Goal: Task Accomplishment & Management: Use online tool/utility

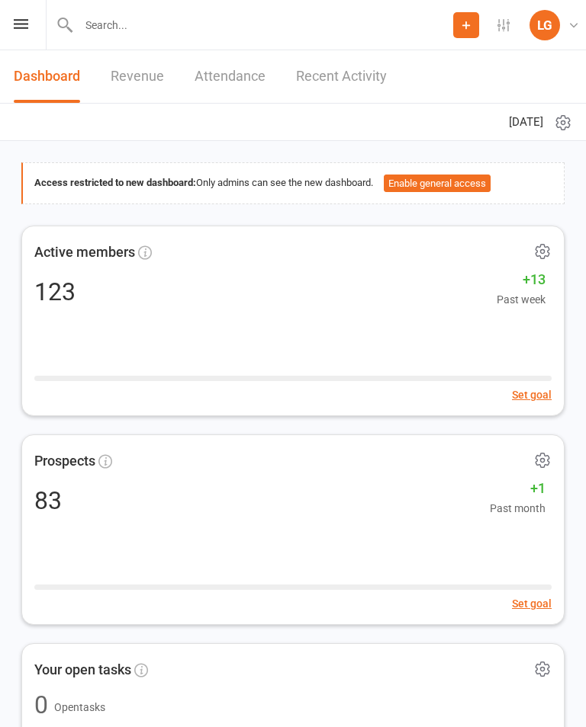
click at [14, 27] on icon at bounding box center [21, 24] width 14 height 10
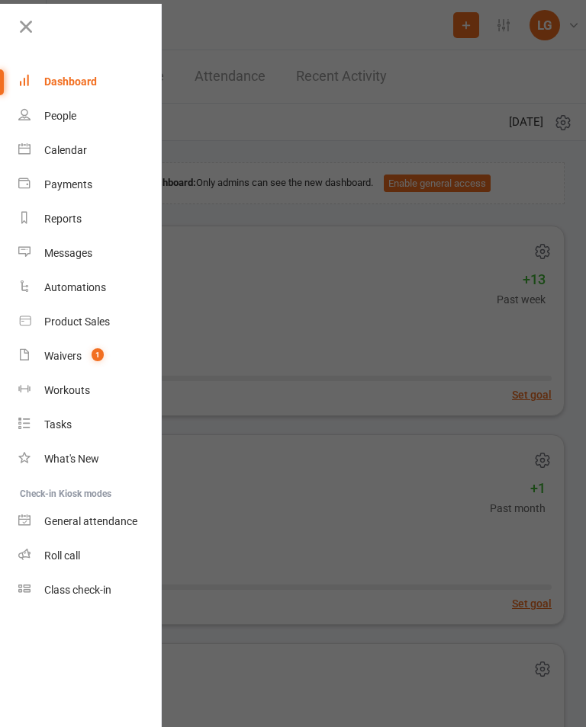
click at [102, 152] on link "Calendar" at bounding box center [90, 150] width 144 height 34
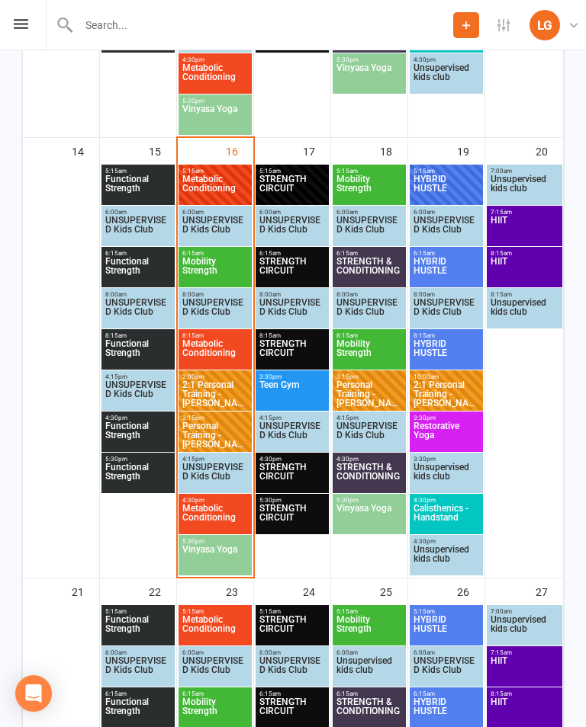
scroll to position [1161, 0]
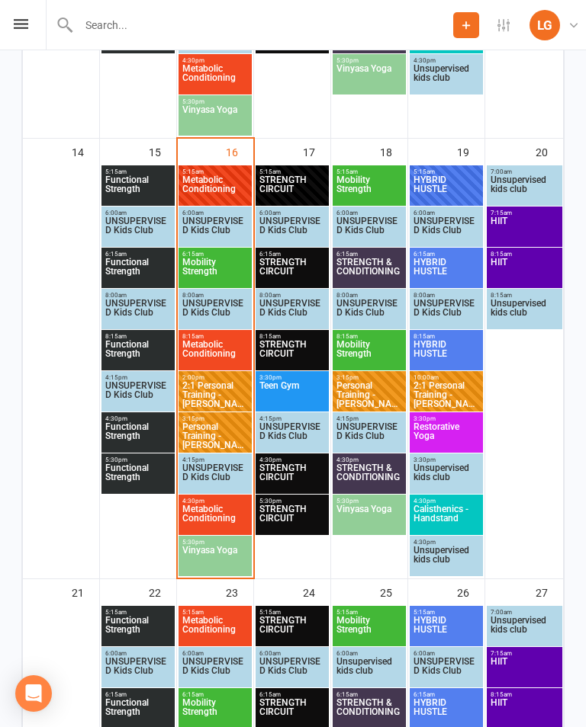
click at [227, 358] on span "Metabolic Conditioning" at bounding box center [214, 353] width 67 height 27
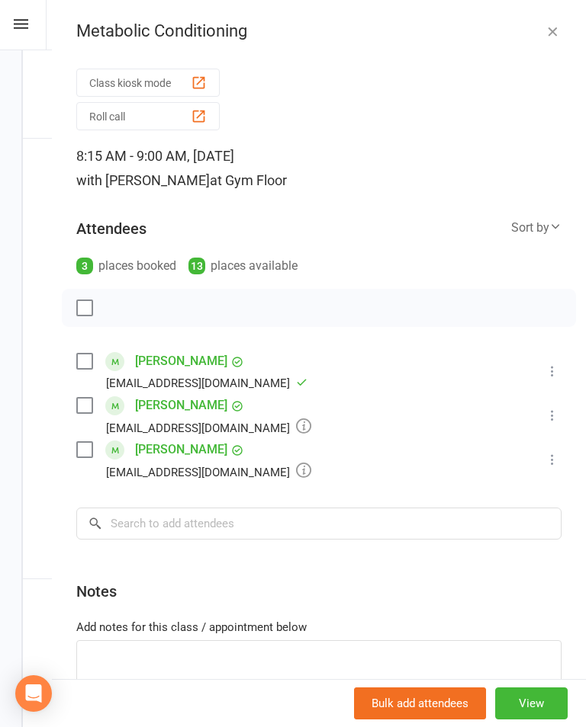
click at [549, 416] on icon at bounding box center [551, 415] width 15 height 15
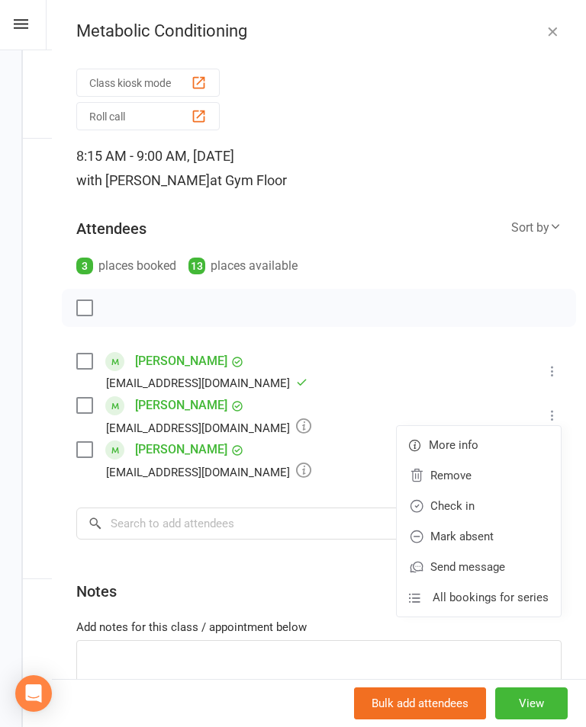
click at [497, 500] on link "Check in" at bounding box center [479, 506] width 164 height 31
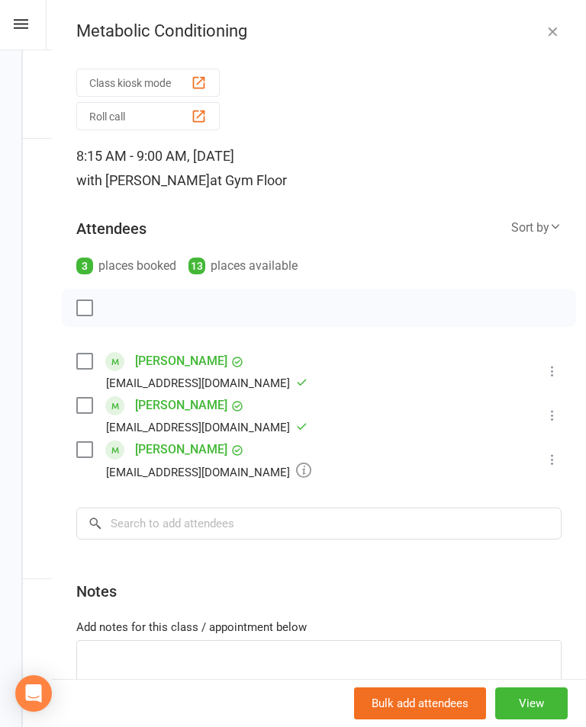
click at [553, 454] on icon at bounding box center [551, 459] width 15 height 15
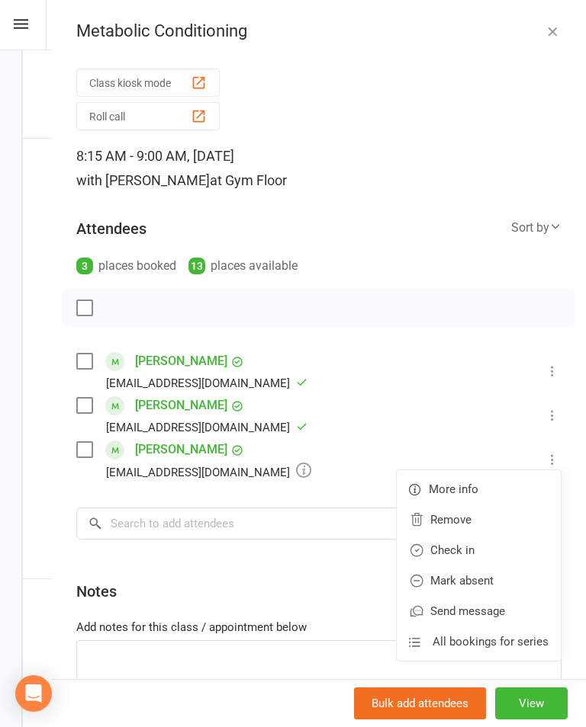
click at [493, 545] on link "Check in" at bounding box center [479, 550] width 164 height 31
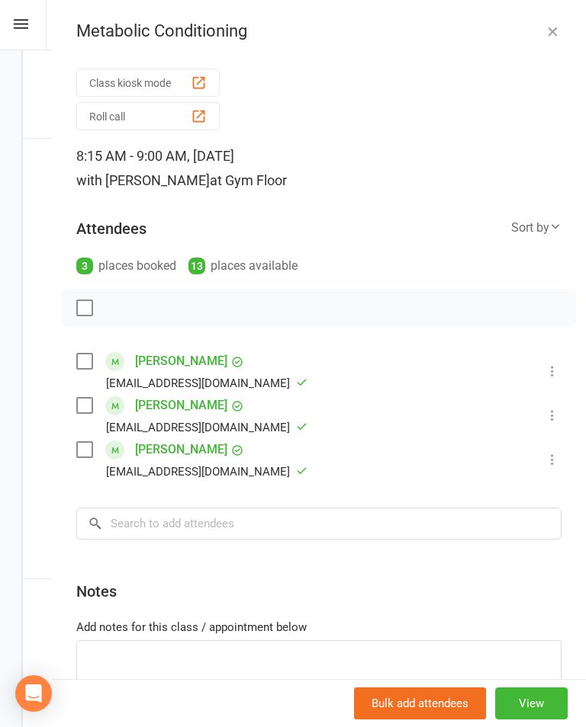
click at [551, 34] on icon "button" at bounding box center [551, 31] width 15 height 15
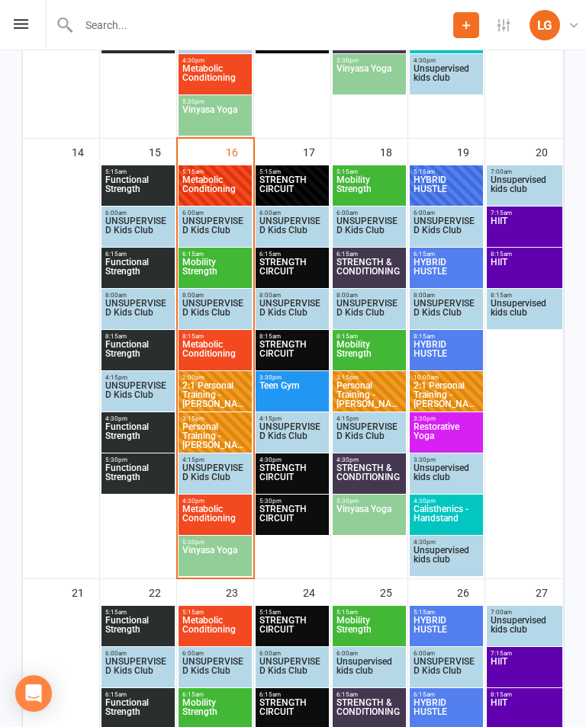
click at [220, 515] on span "Metabolic Conditioning" at bounding box center [214, 518] width 67 height 27
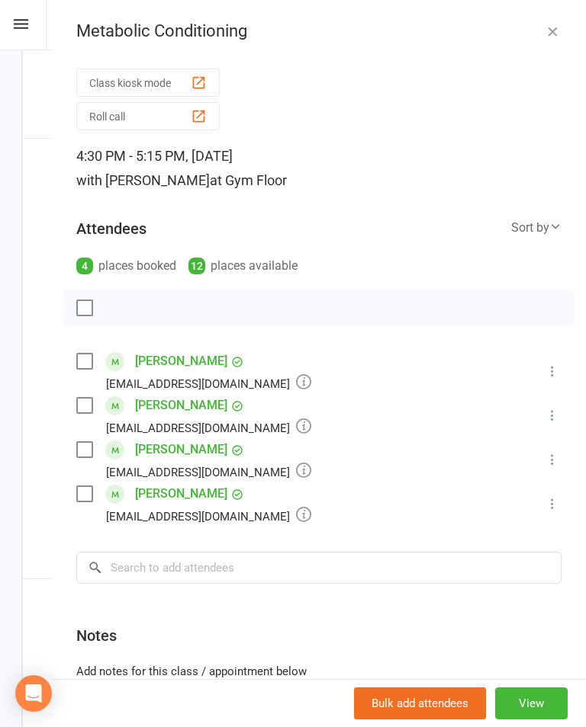
click at [557, 28] on icon "button" at bounding box center [551, 31] width 15 height 15
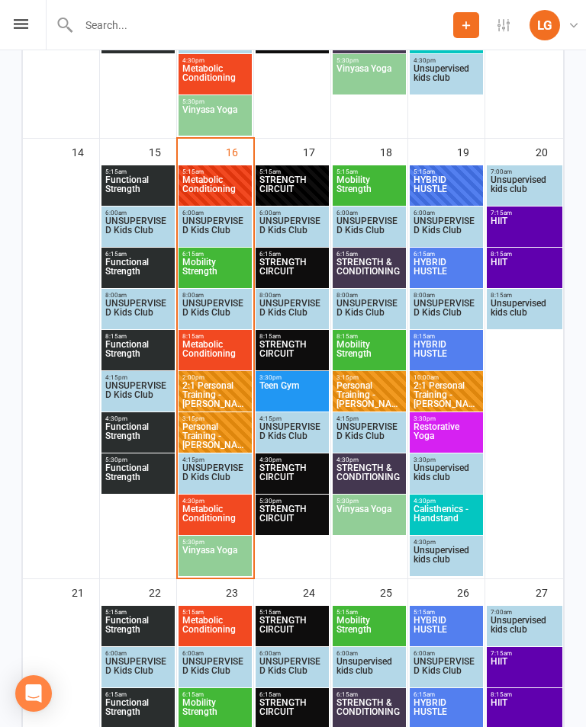
click at [230, 564] on span "Vinyasa Yoga" at bounding box center [214, 559] width 67 height 27
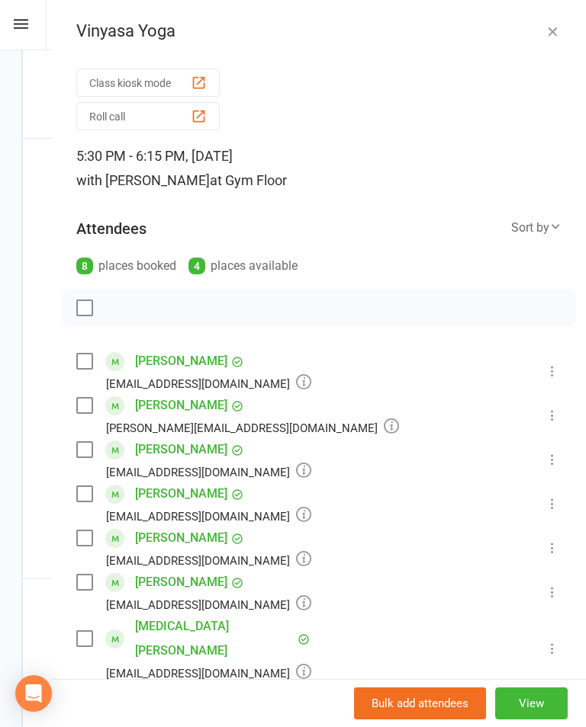
scroll to position [0, 0]
click at [548, 29] on icon "button" at bounding box center [551, 31] width 15 height 15
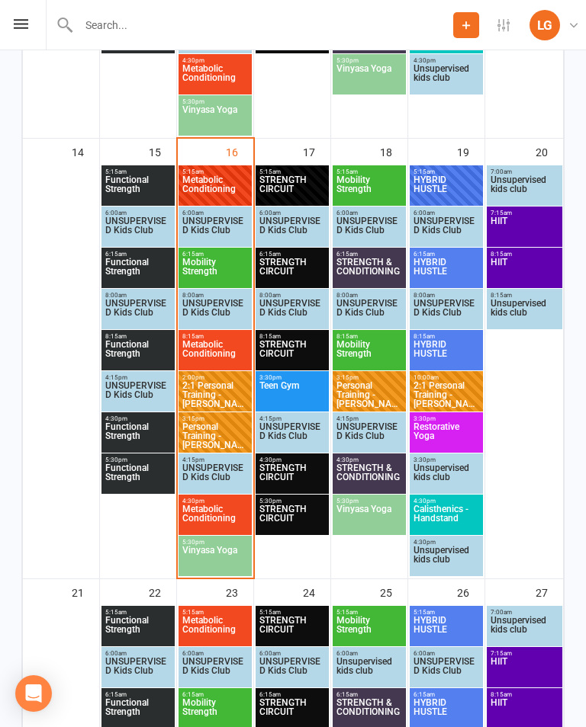
click at [296, 386] on span "Teen Gym" at bounding box center [292, 394] width 67 height 27
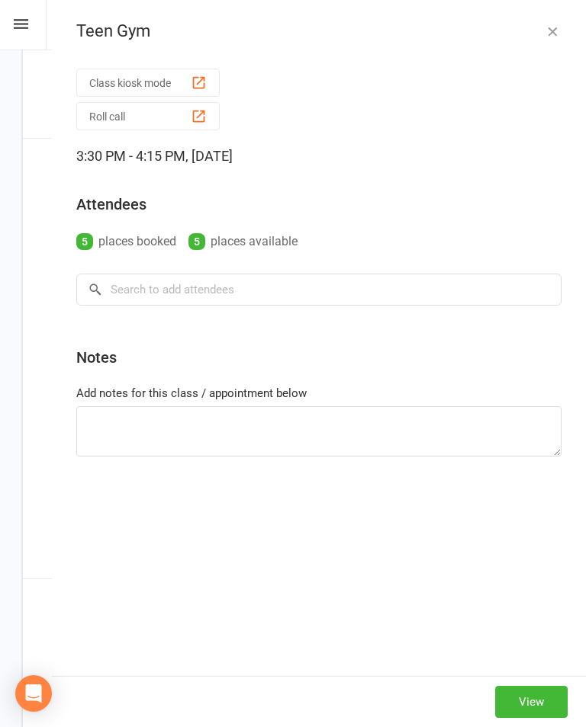
click at [555, 24] on icon "button" at bounding box center [551, 31] width 15 height 15
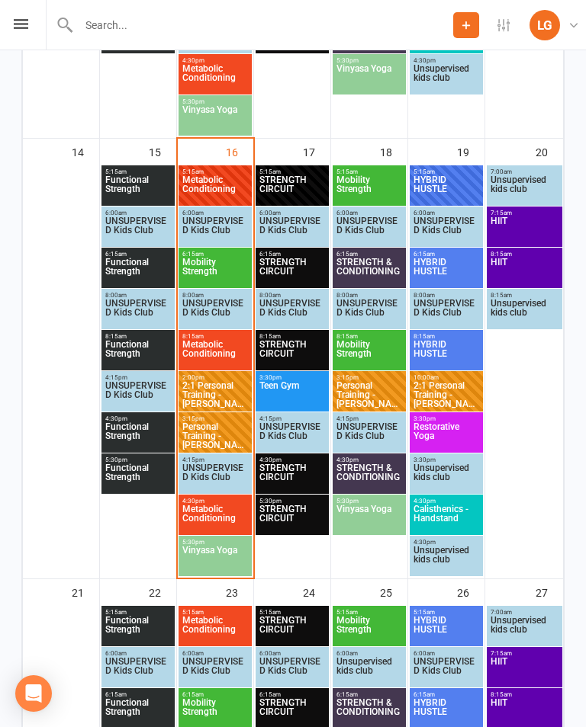
click at [284, 468] on span "STRENGTH CIRCUIT" at bounding box center [292, 477] width 67 height 27
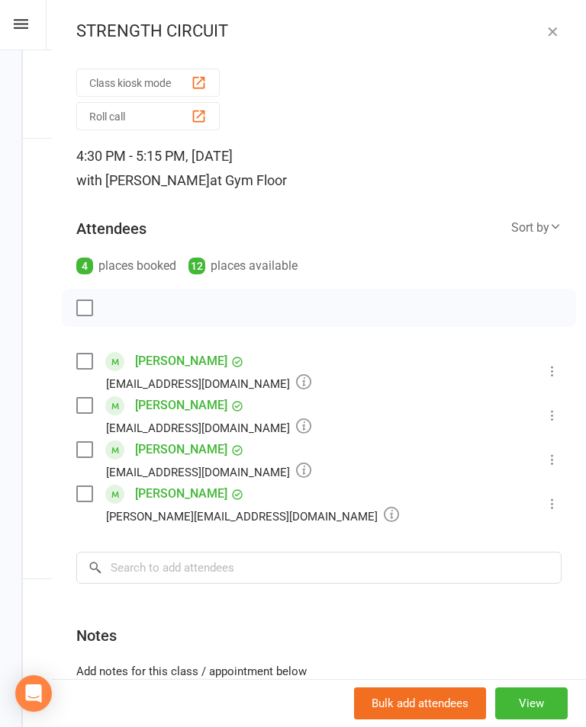
click at [548, 27] on icon "button" at bounding box center [551, 31] width 15 height 15
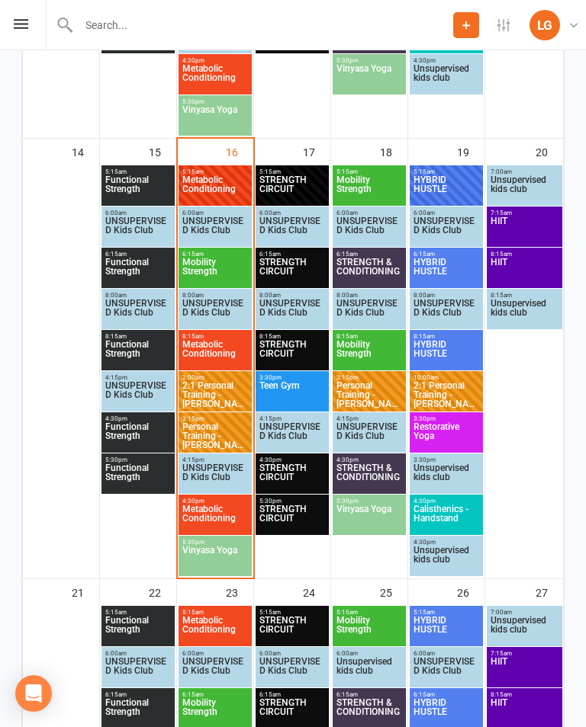
click at [295, 392] on span "Teen Gym" at bounding box center [292, 394] width 67 height 27
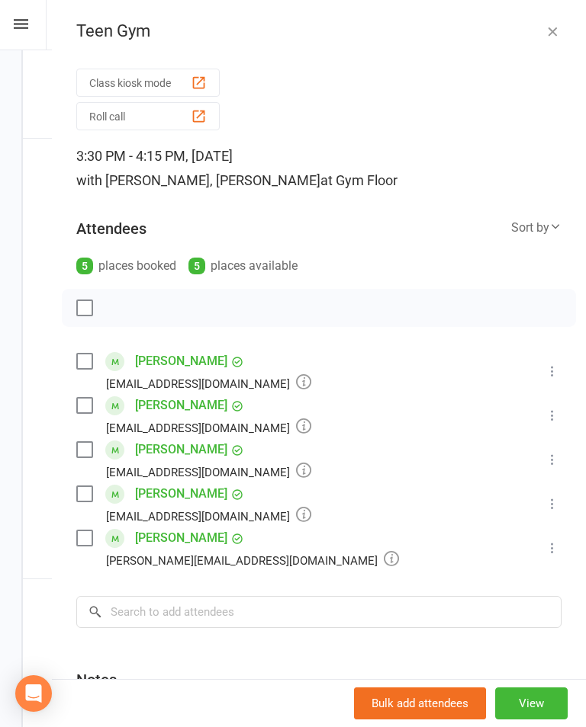
click at [538, 44] on div "Teen Gym Class kiosk mode Roll call 3:30 PM - 4:15 PM, [DATE] with [PERSON_NAME…" at bounding box center [319, 363] width 534 height 727
click at [557, 26] on icon "button" at bounding box center [551, 31] width 15 height 15
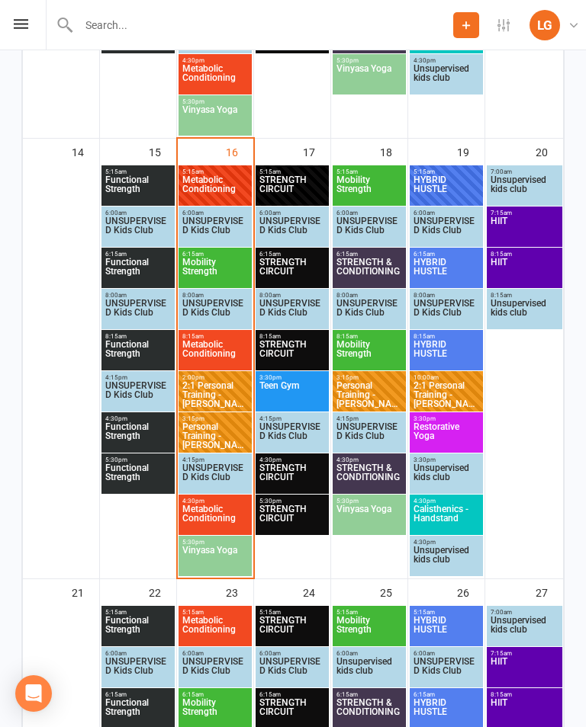
click at [299, 512] on span "STRENGTH CIRCUIT" at bounding box center [292, 518] width 67 height 27
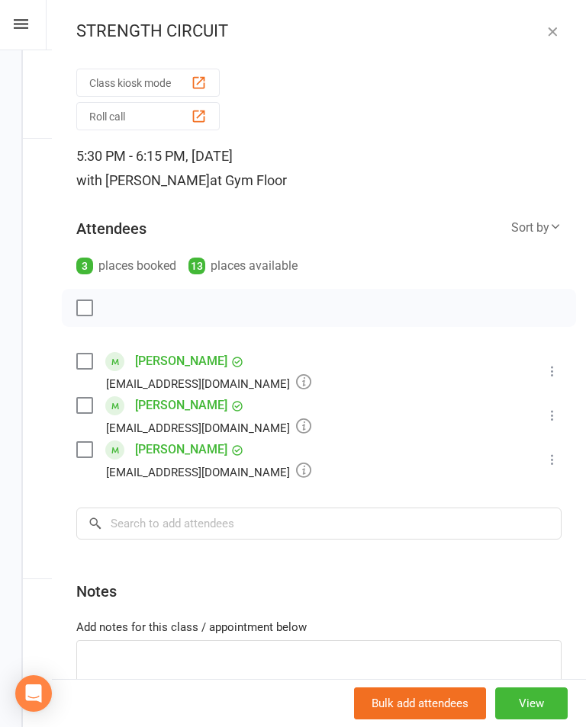
click at [558, 18] on div "STRENGTH CIRCUIT Class kiosk mode Roll call 5:30 PM - 6:15 PM, [DATE] with [PER…" at bounding box center [319, 363] width 534 height 727
click at [554, 14] on div "STRENGTH CIRCUIT Class kiosk mode Roll call 5:30 PM - 6:15 PM, [DATE] with [PER…" at bounding box center [319, 363] width 534 height 727
click at [557, 39] on button "button" at bounding box center [552, 31] width 18 height 18
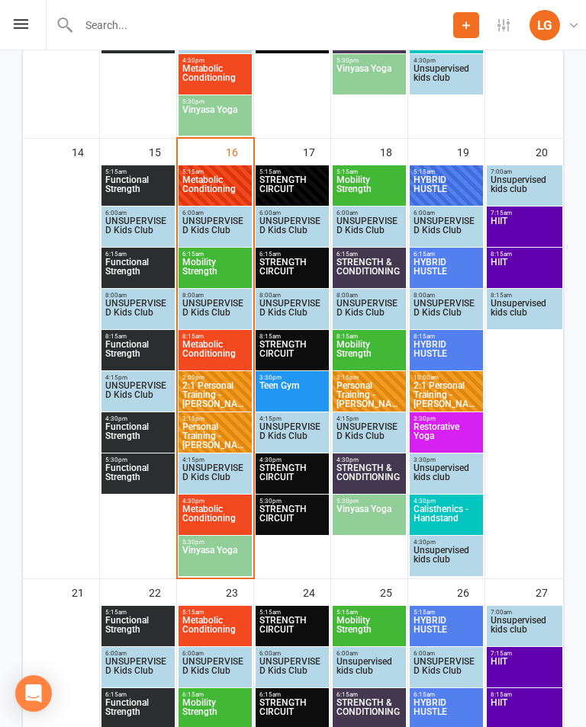
click at [307, 179] on span "STRENGTH CIRCUIT" at bounding box center [292, 188] width 67 height 27
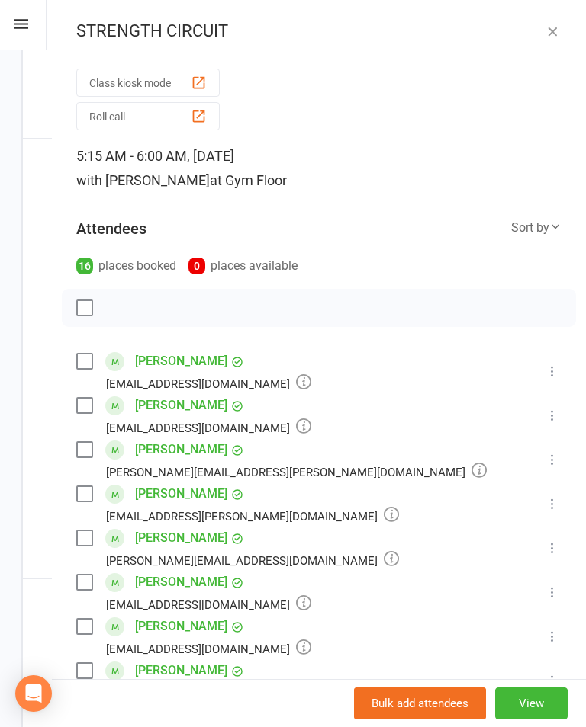
click at [552, 24] on icon "button" at bounding box center [551, 31] width 15 height 15
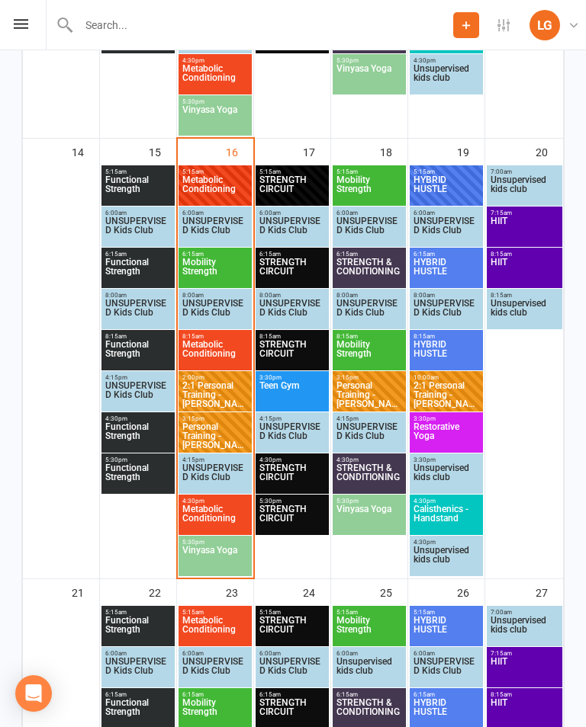
click at [287, 261] on span "STRENGTH CIRCUIT" at bounding box center [292, 271] width 67 height 27
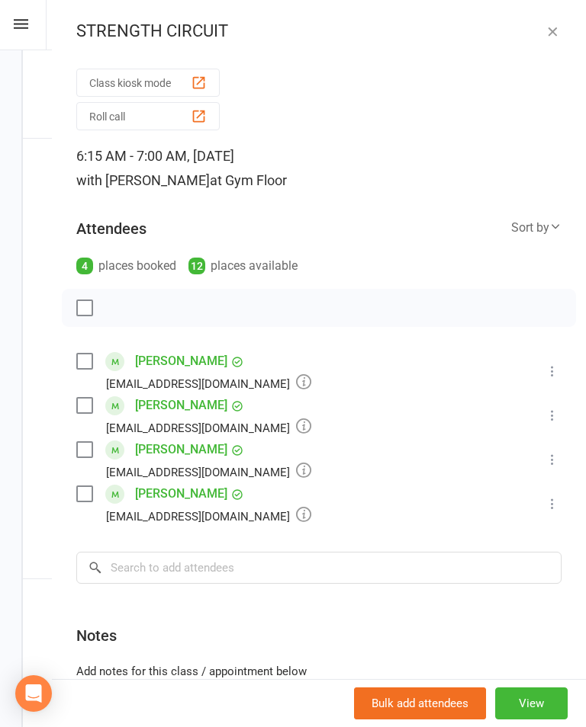
click at [551, 28] on icon "button" at bounding box center [551, 31] width 15 height 15
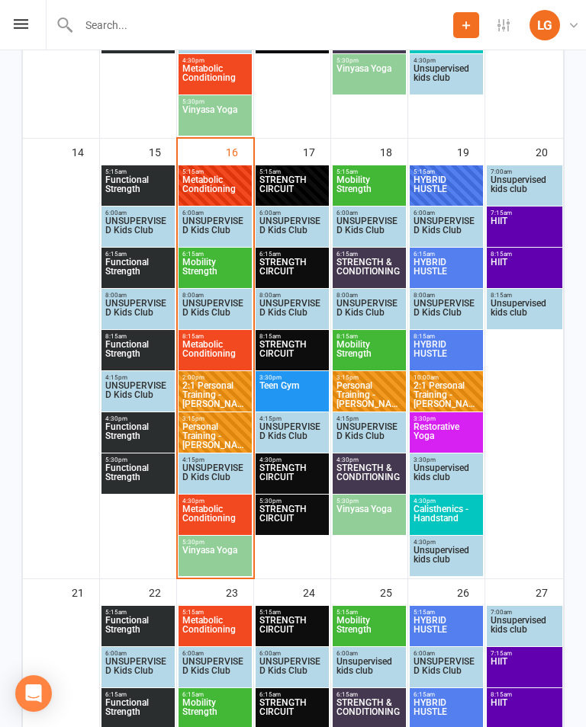
click at [293, 344] on span "STRENGTH CIRCUIT" at bounding box center [292, 353] width 67 height 27
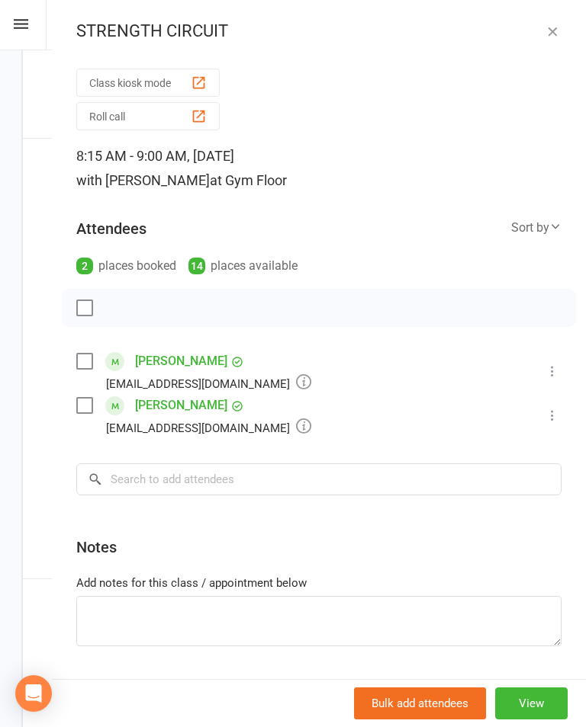
click at [551, 27] on icon "button" at bounding box center [551, 31] width 15 height 15
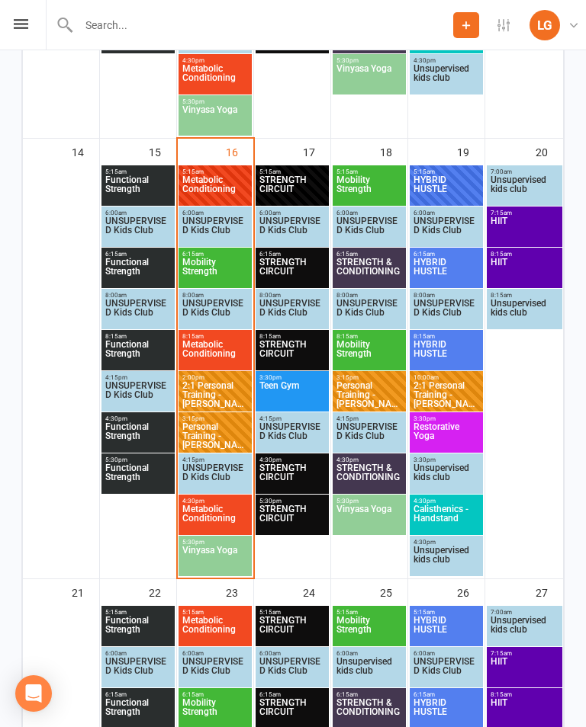
click at [432, 169] on span "5:15am - 6:00am" at bounding box center [446, 172] width 67 height 7
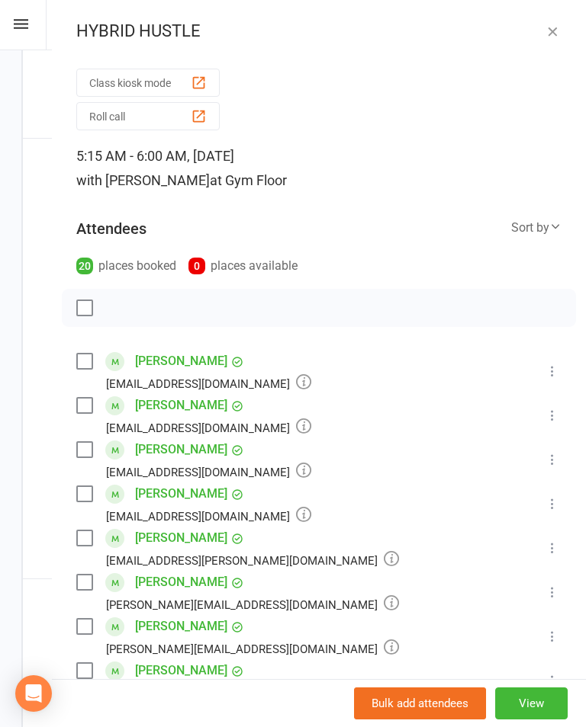
click at [557, 31] on icon "button" at bounding box center [551, 31] width 15 height 15
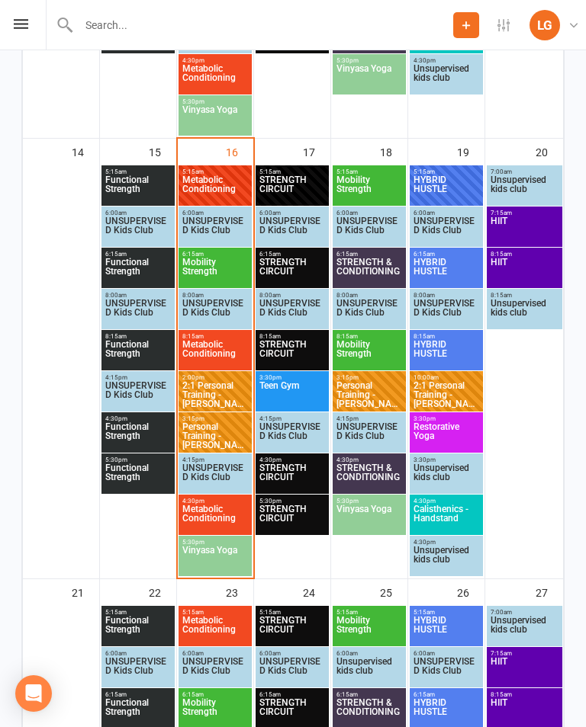
click at [226, 509] on span "Metabolic Conditioning" at bounding box center [214, 518] width 67 height 27
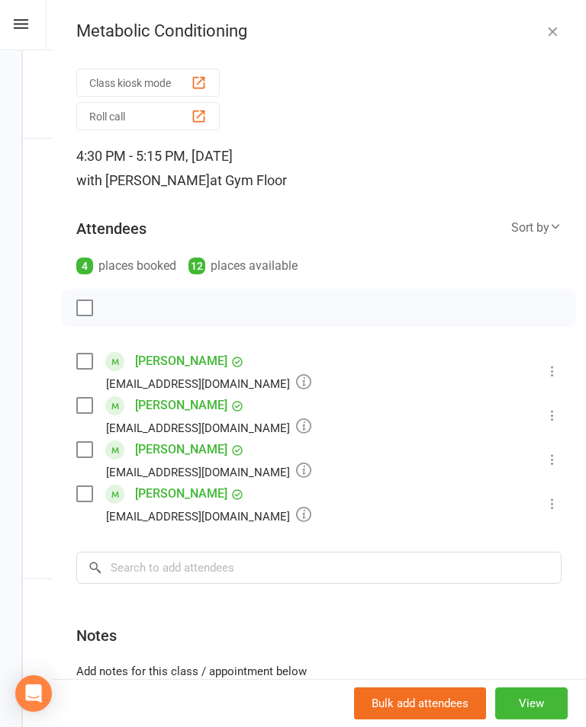
click at [550, 22] on button "button" at bounding box center [552, 31] width 18 height 18
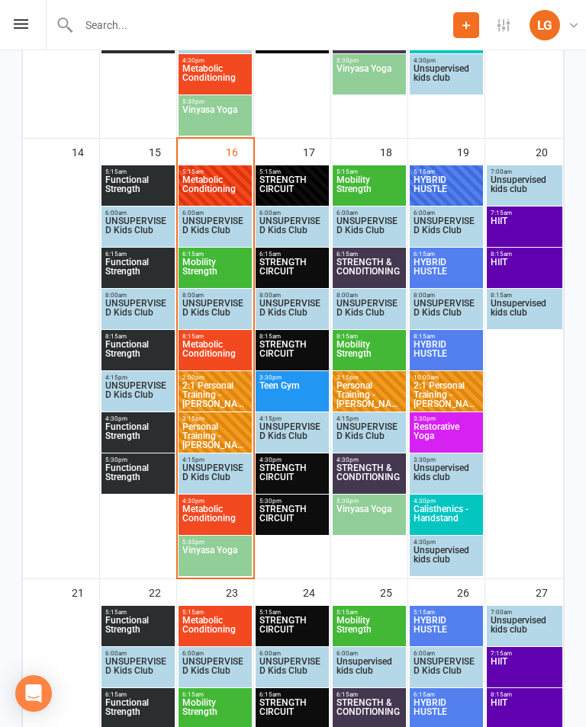
click at [224, 433] on span "Personal Training - [PERSON_NAME]" at bounding box center [214, 435] width 67 height 27
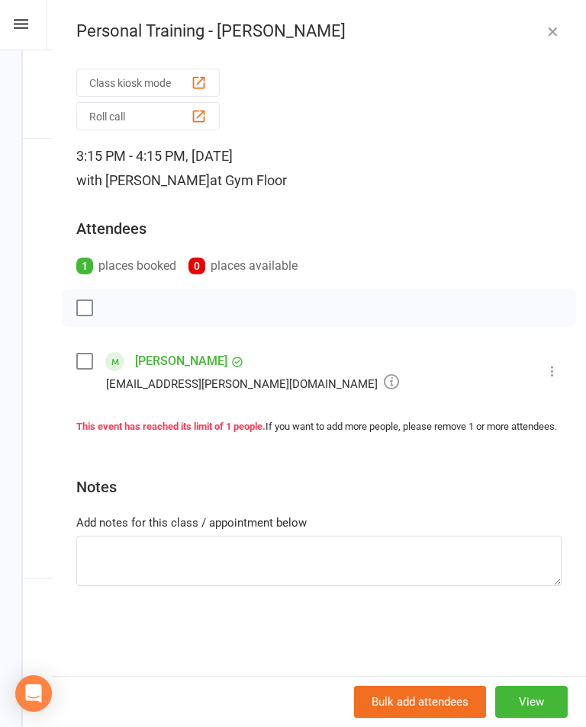
click at [544, 32] on icon "button" at bounding box center [551, 31] width 15 height 15
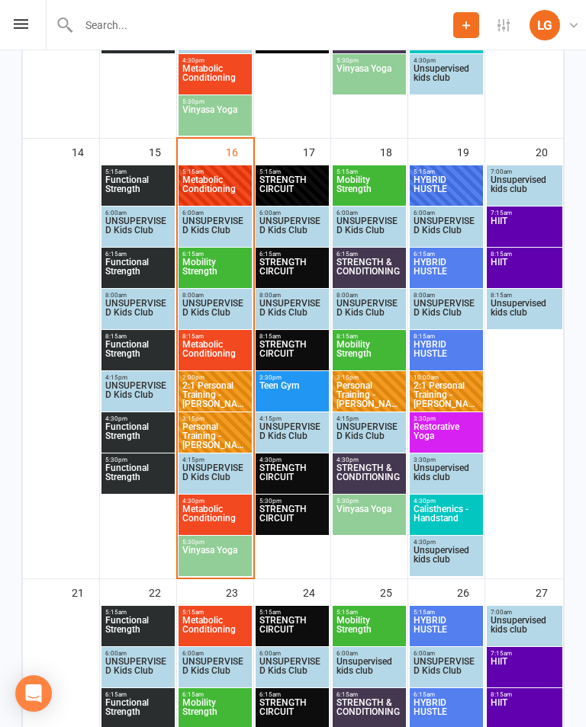
click at [229, 384] on span "2:1 Personal Training - [PERSON_NAME] [PERSON_NAME]..." at bounding box center [214, 394] width 67 height 27
